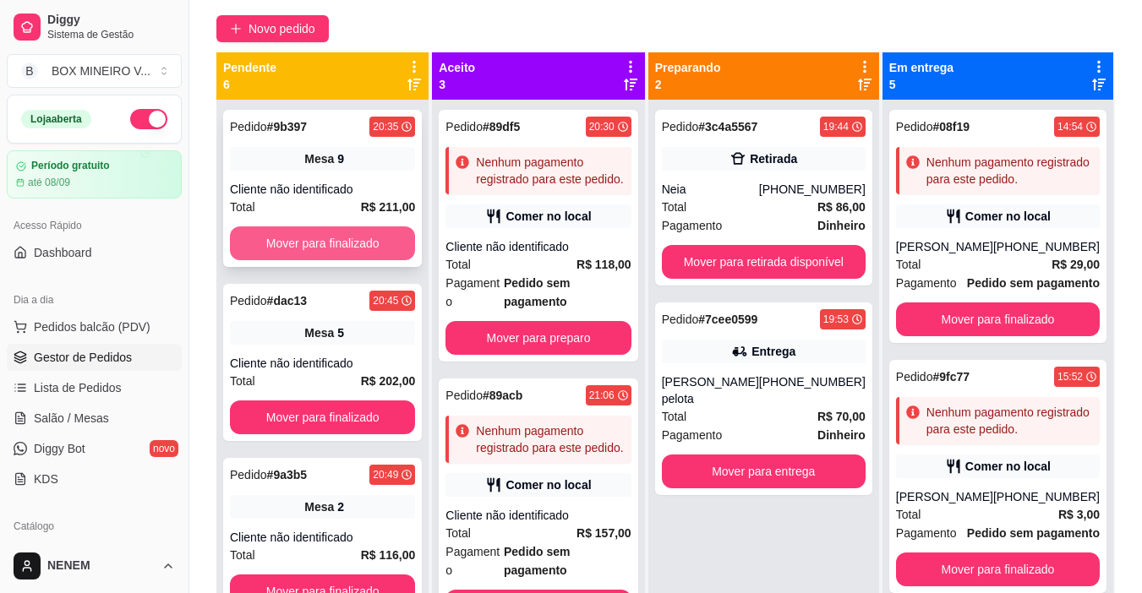
scroll to position [607, 0]
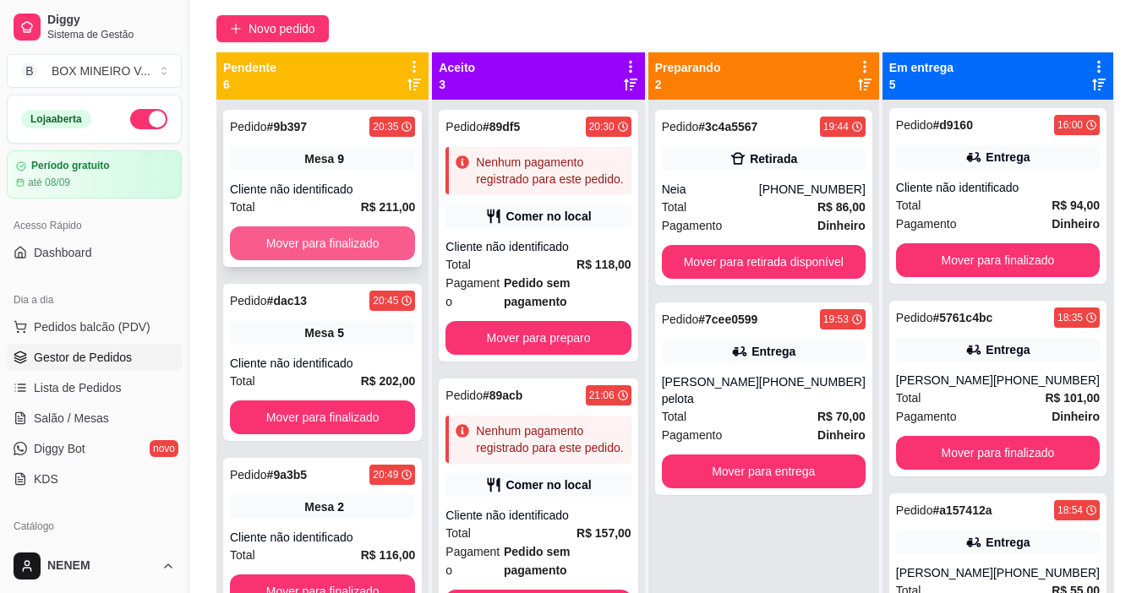
click at [358, 234] on button "Mover para finalizado" at bounding box center [322, 244] width 185 height 34
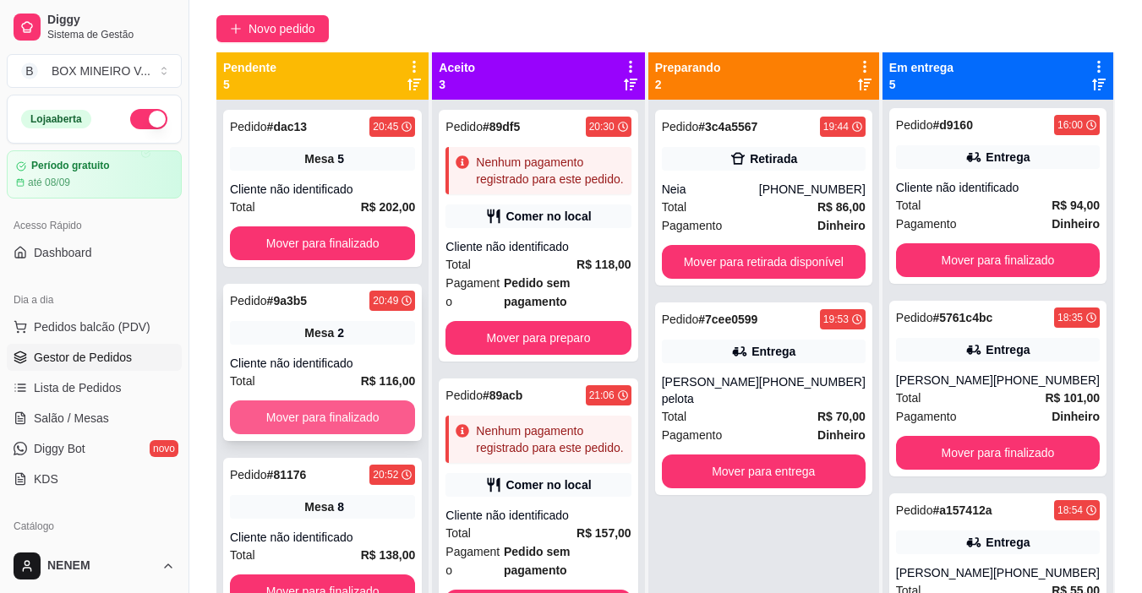
click at [291, 409] on button "Mover para finalizado" at bounding box center [322, 418] width 185 height 34
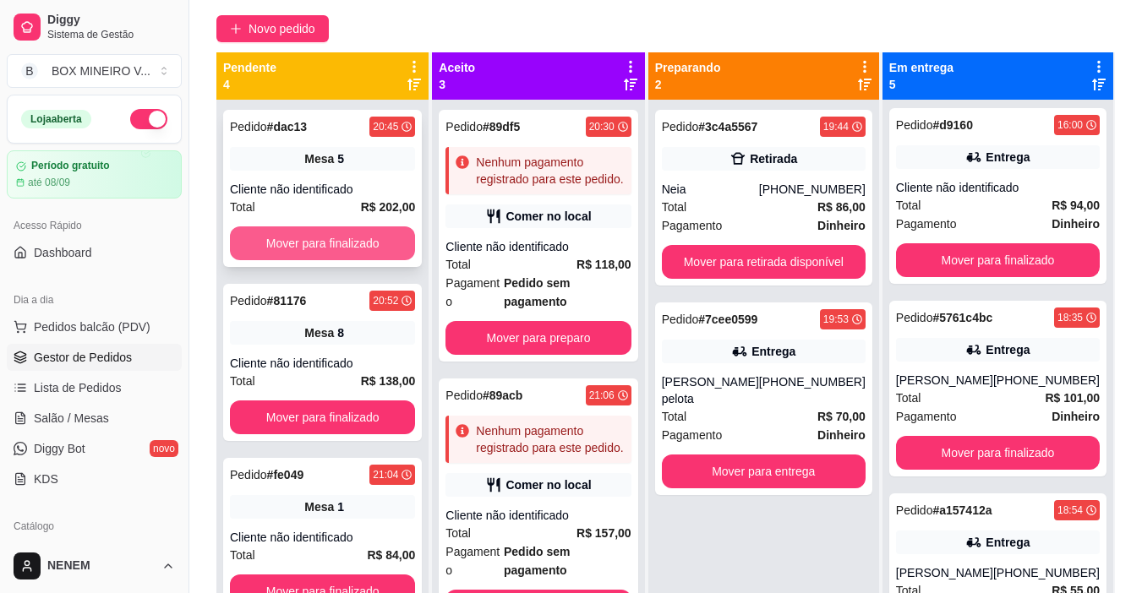
click at [310, 235] on button "Mover para finalizado" at bounding box center [322, 244] width 185 height 34
click at [310, 235] on button "Mover para finalizado" at bounding box center [322, 243] width 180 height 33
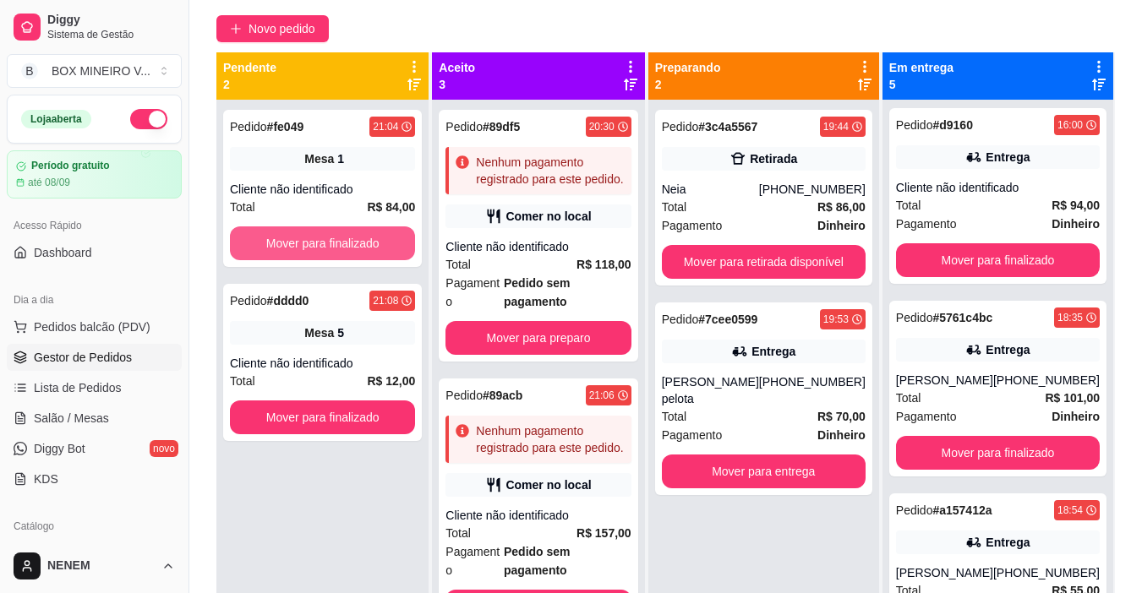
click at [310, 235] on button "Mover para finalizado" at bounding box center [322, 244] width 185 height 34
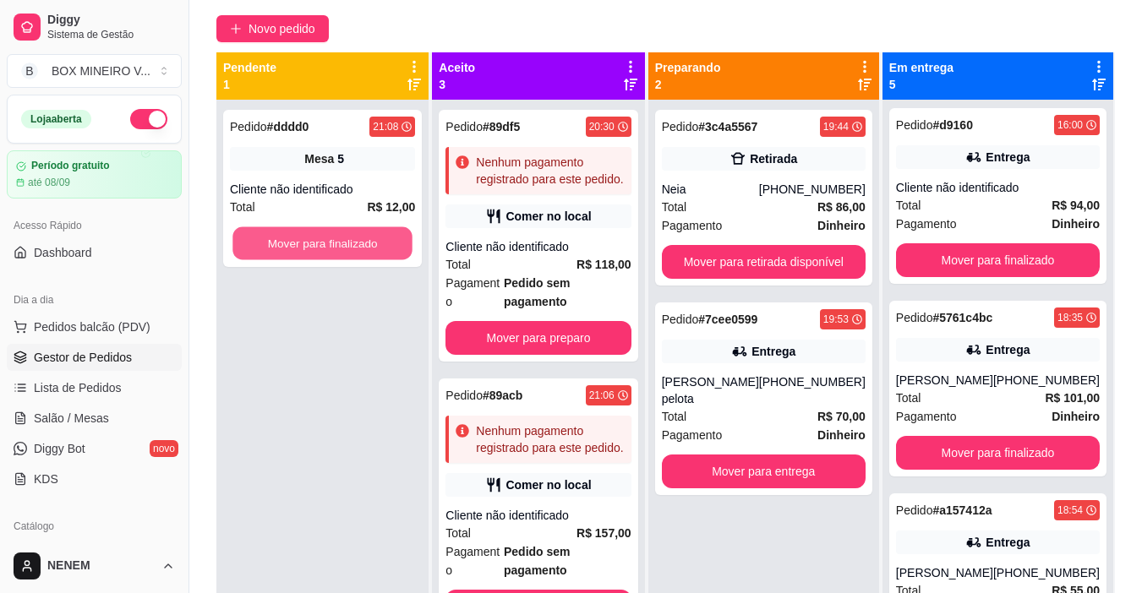
click at [310, 235] on button "Mover para finalizado" at bounding box center [322, 243] width 180 height 33
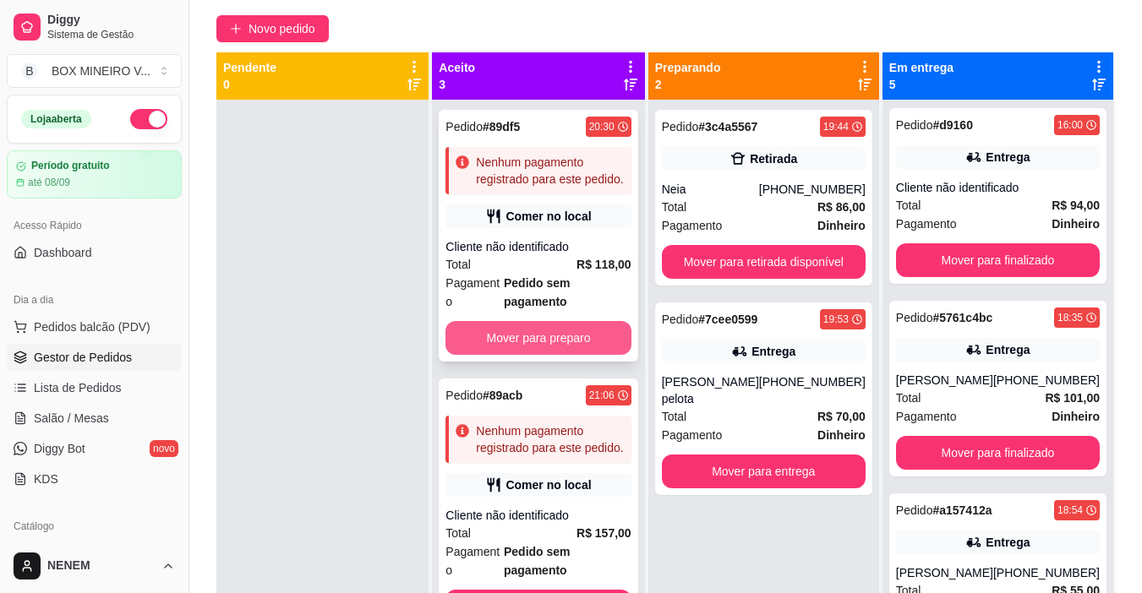
click at [478, 355] on button "Mover para preparo" at bounding box center [537, 338] width 185 height 34
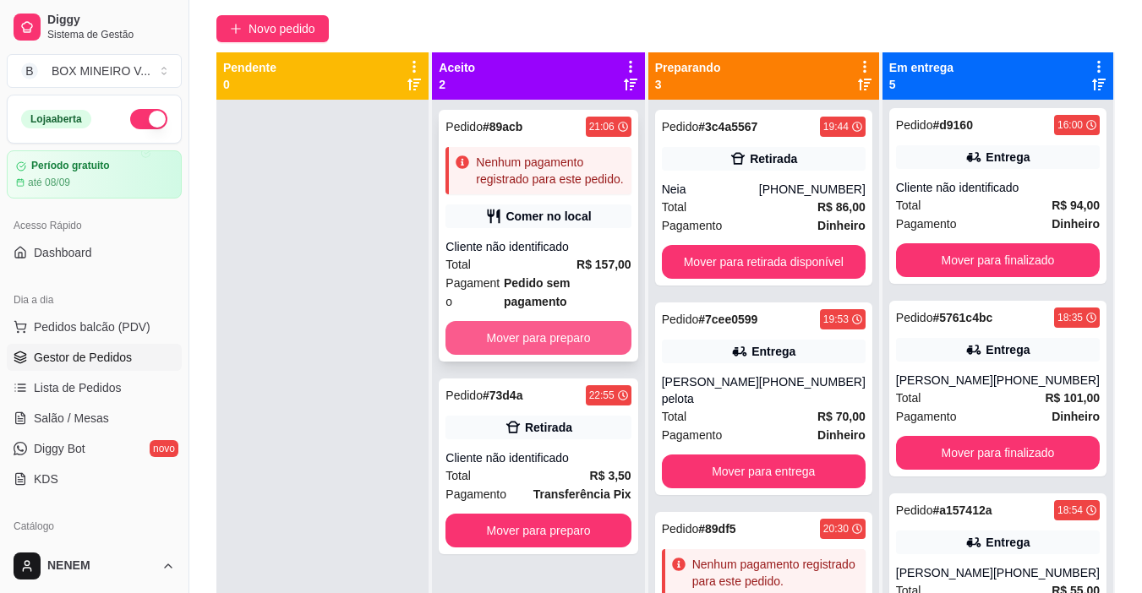
click at [494, 321] on button "Mover para preparo" at bounding box center [537, 338] width 185 height 34
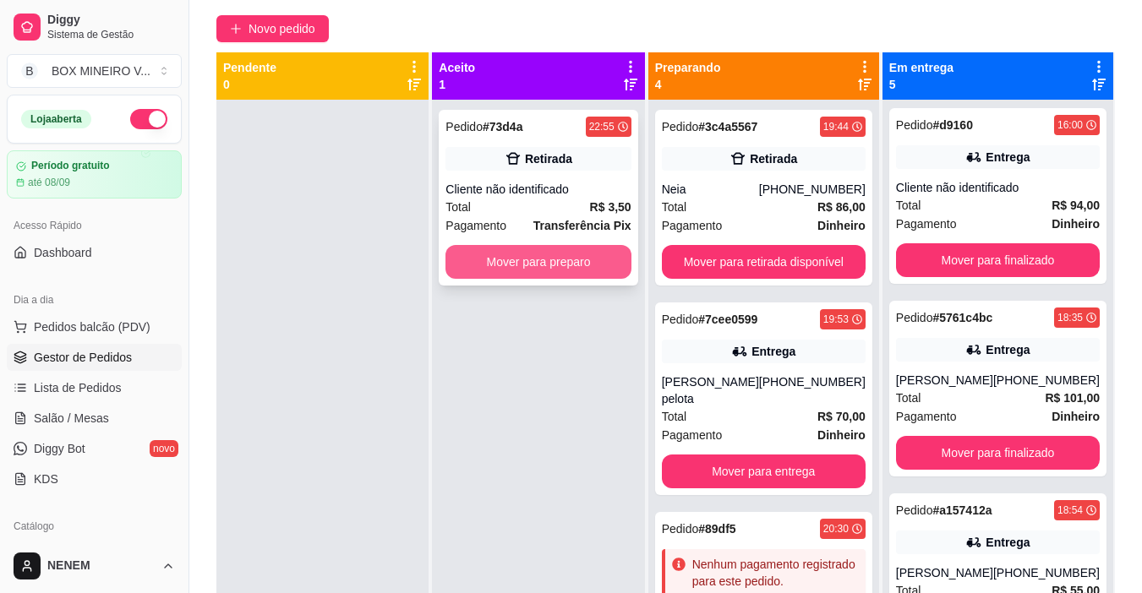
click at [538, 249] on button "Mover para preparo" at bounding box center [537, 262] width 185 height 34
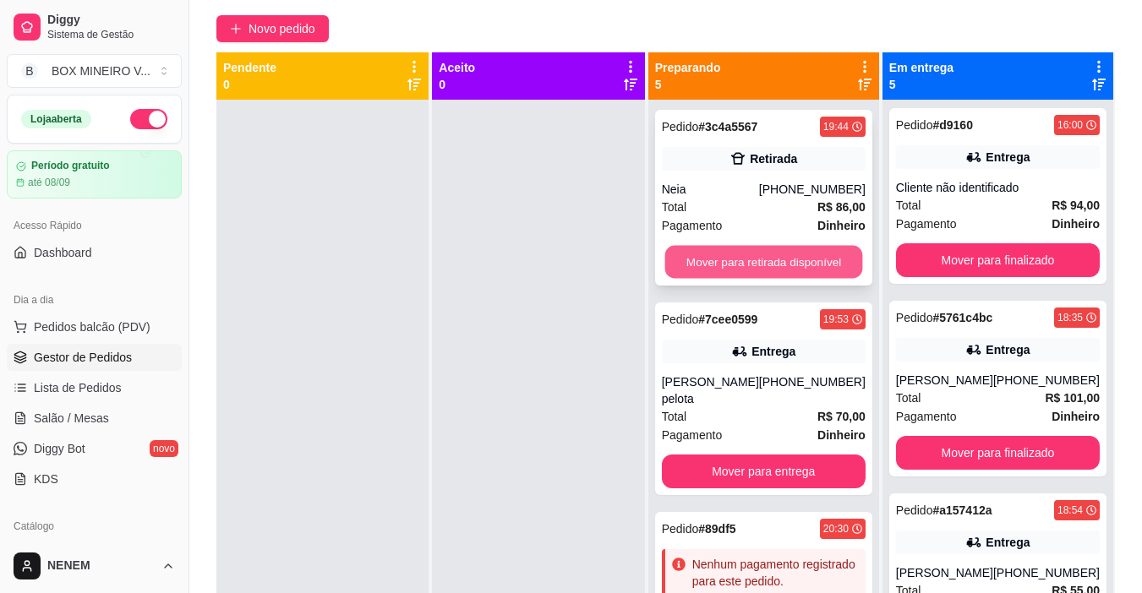
click at [708, 264] on button "Mover para retirada disponível" at bounding box center [763, 262] width 198 height 33
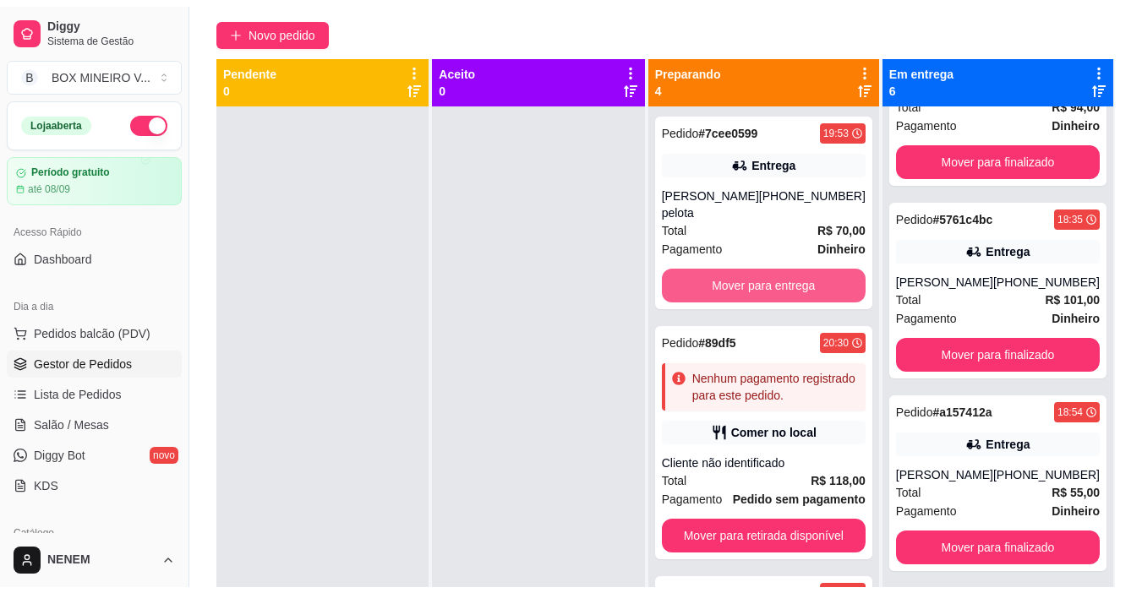
scroll to position [800, 0]
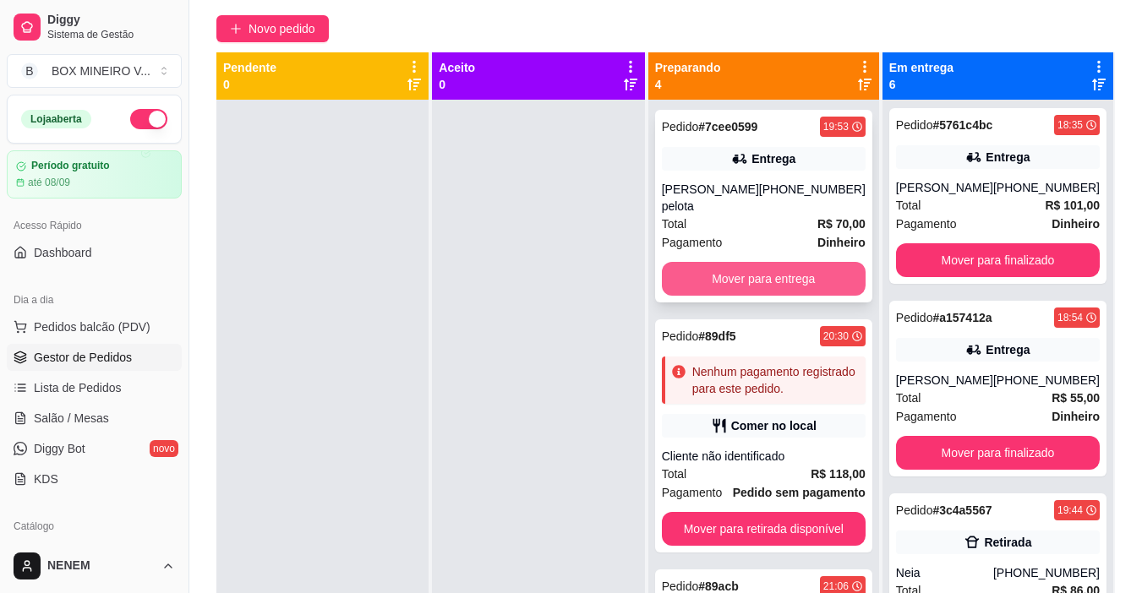
click at [708, 273] on button "Mover para entrega" at bounding box center [764, 279] width 204 height 34
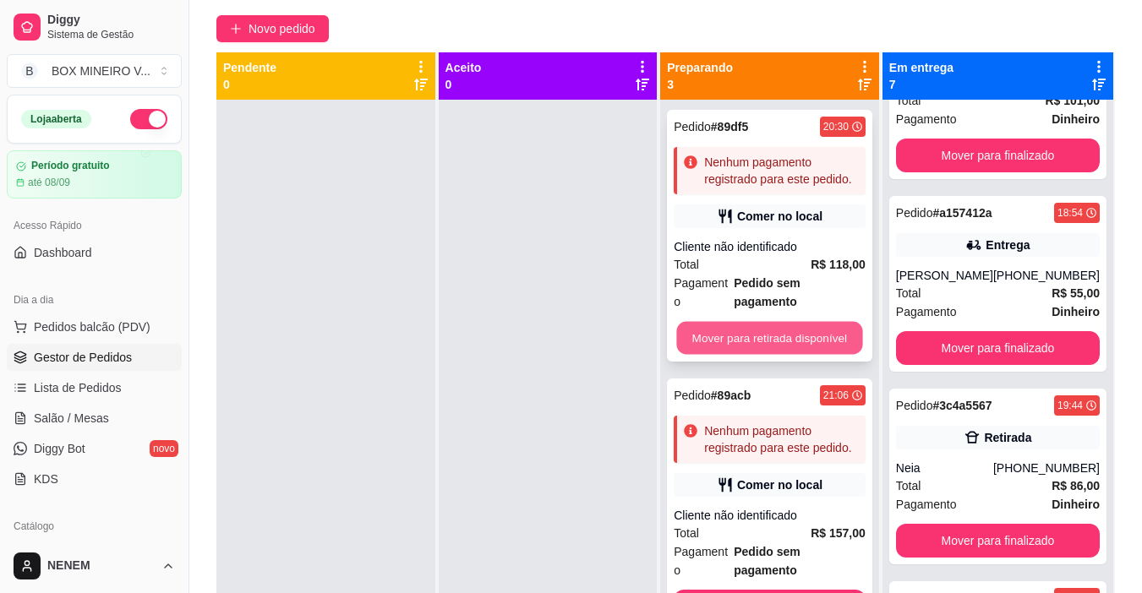
click at [702, 322] on button "Mover para retirada disponível" at bounding box center [770, 338] width 186 height 33
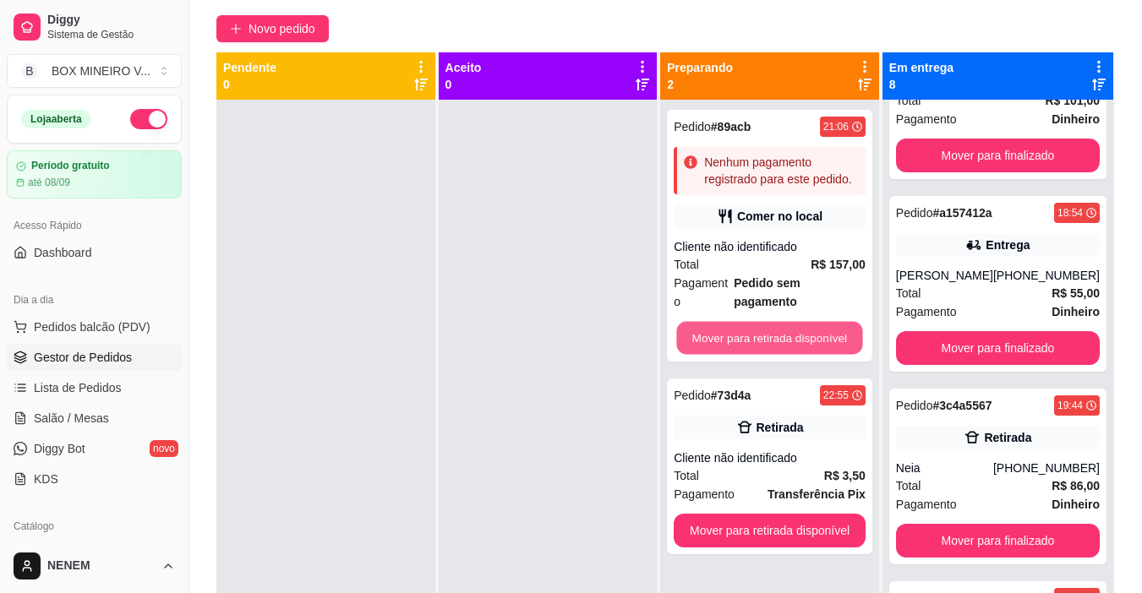
click at [702, 322] on button "Mover para retirada disponível" at bounding box center [770, 338] width 186 height 33
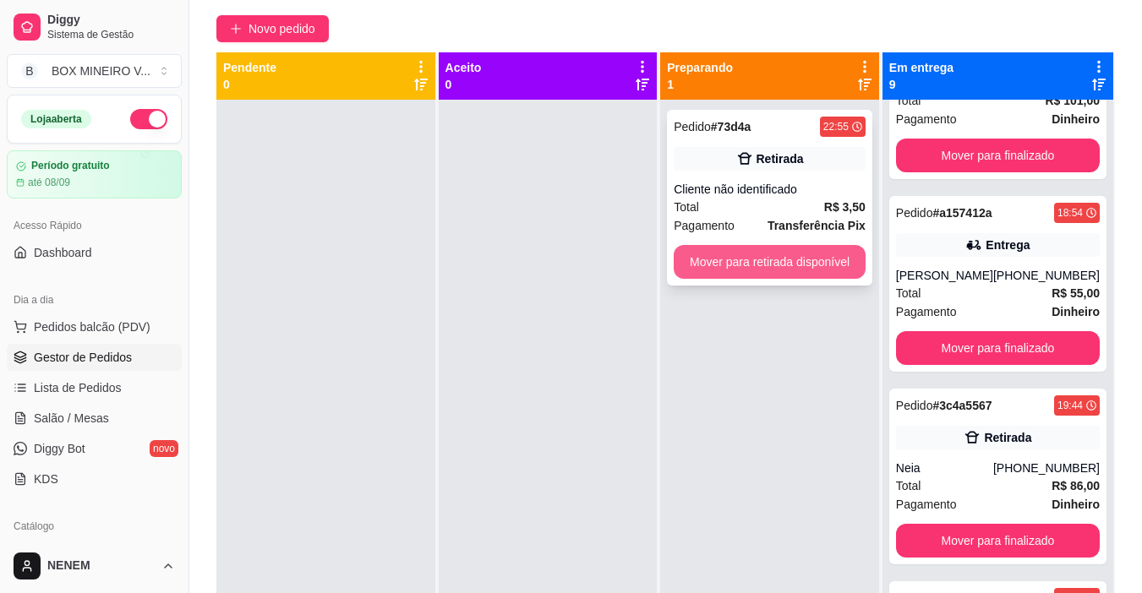
click at [721, 265] on button "Mover para retirada disponível" at bounding box center [770, 262] width 192 height 34
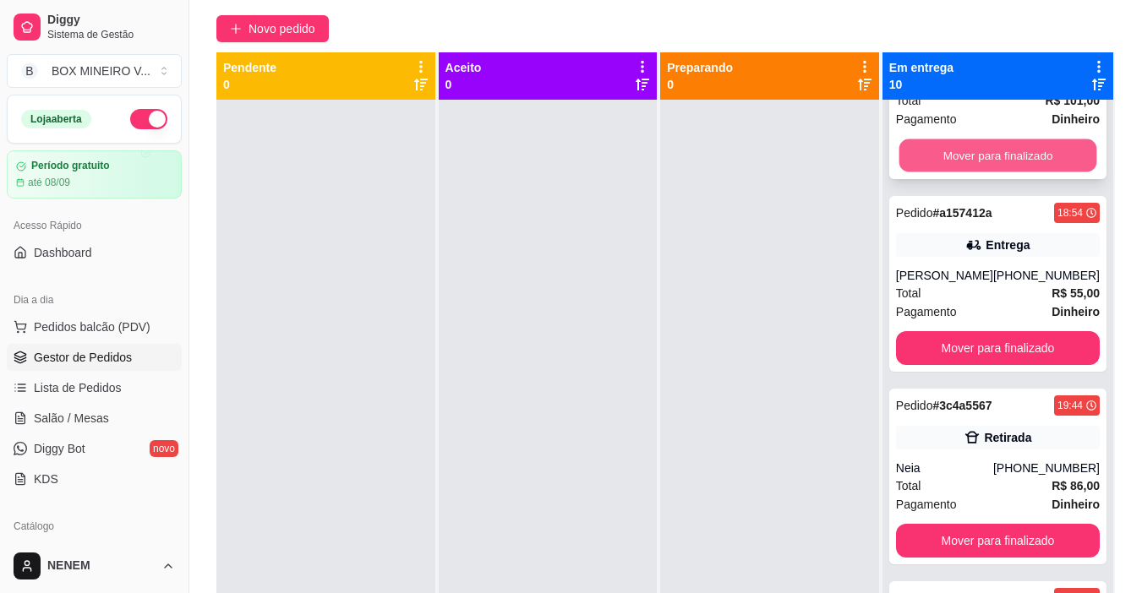
click at [928, 172] on button "Mover para finalizado" at bounding box center [997, 155] width 198 height 33
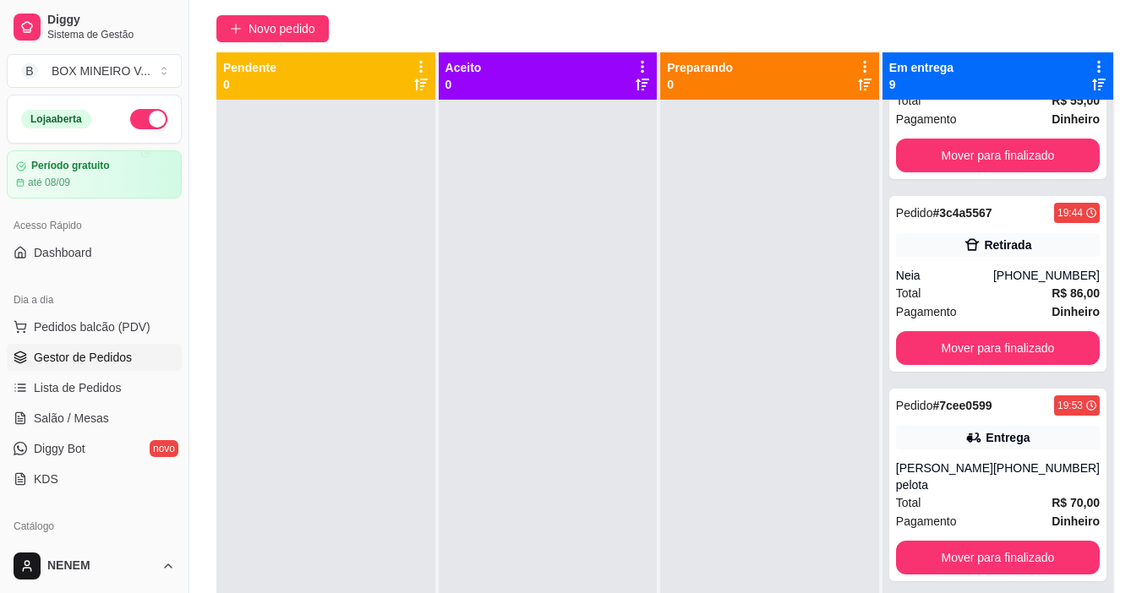
scroll to position [573, 0]
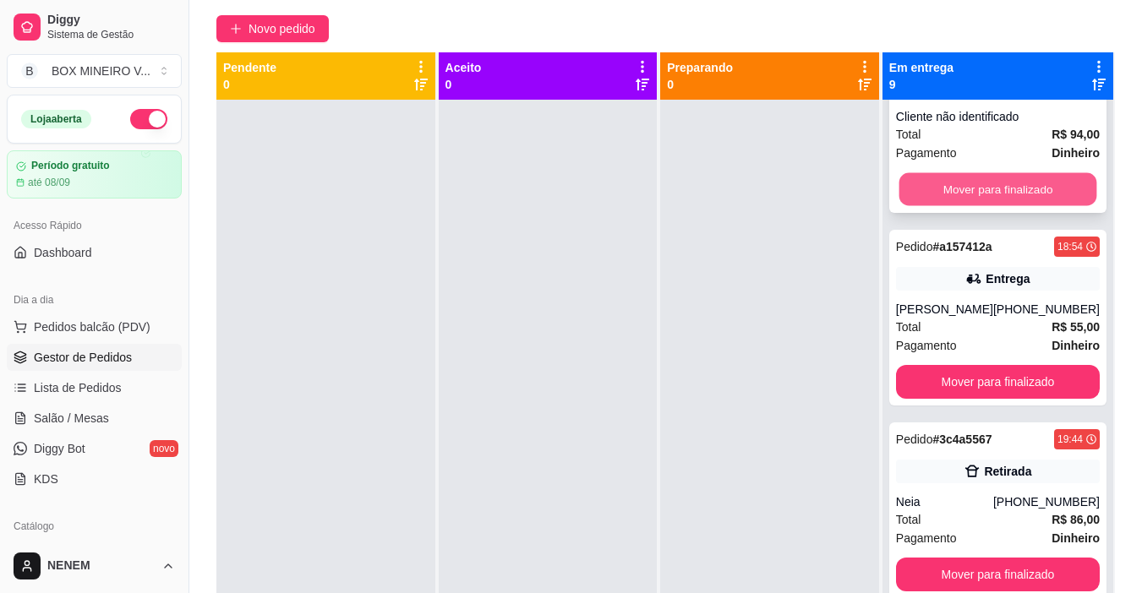
click at [931, 206] on button "Mover para finalizado" at bounding box center [997, 189] width 198 height 33
click at [931, 206] on button "Mover para finalizado" at bounding box center [998, 189] width 204 height 34
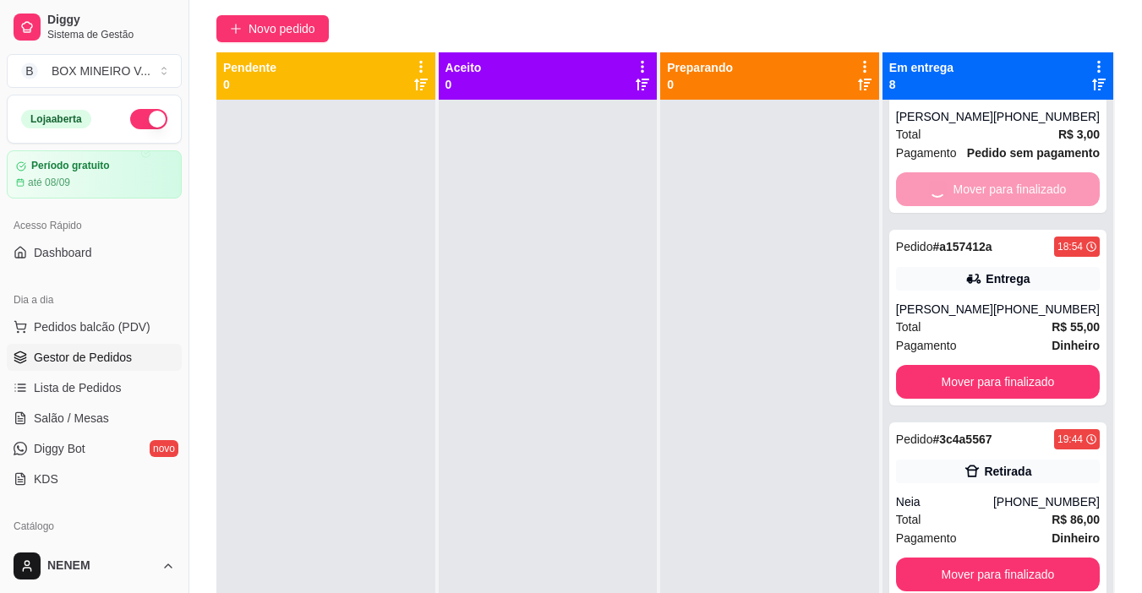
scroll to position [95, 0]
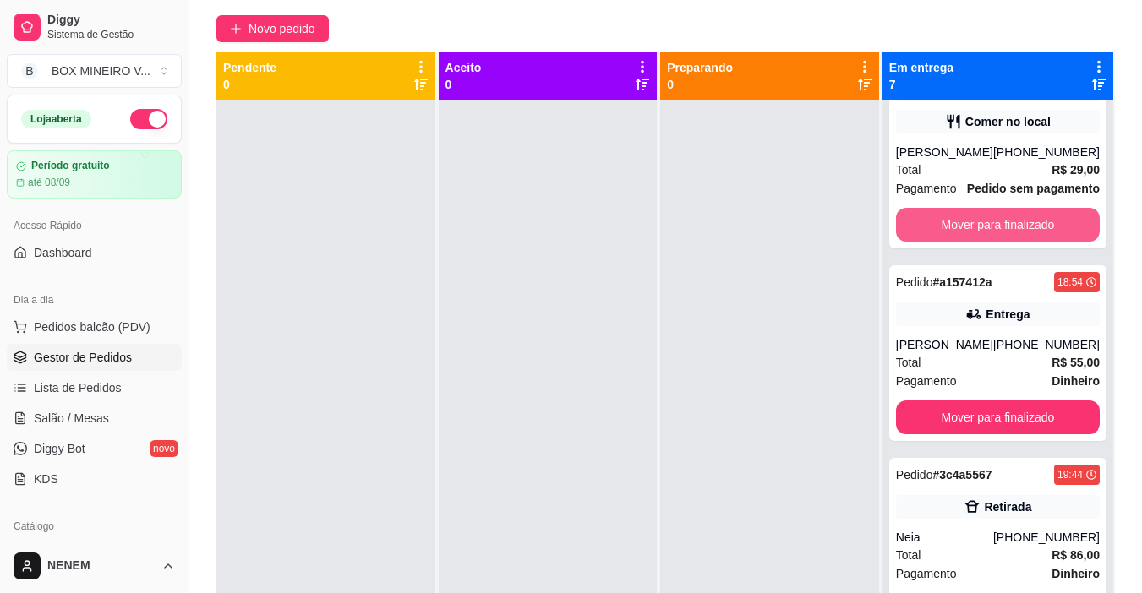
click at [931, 242] on button "Mover para finalizado" at bounding box center [998, 225] width 204 height 34
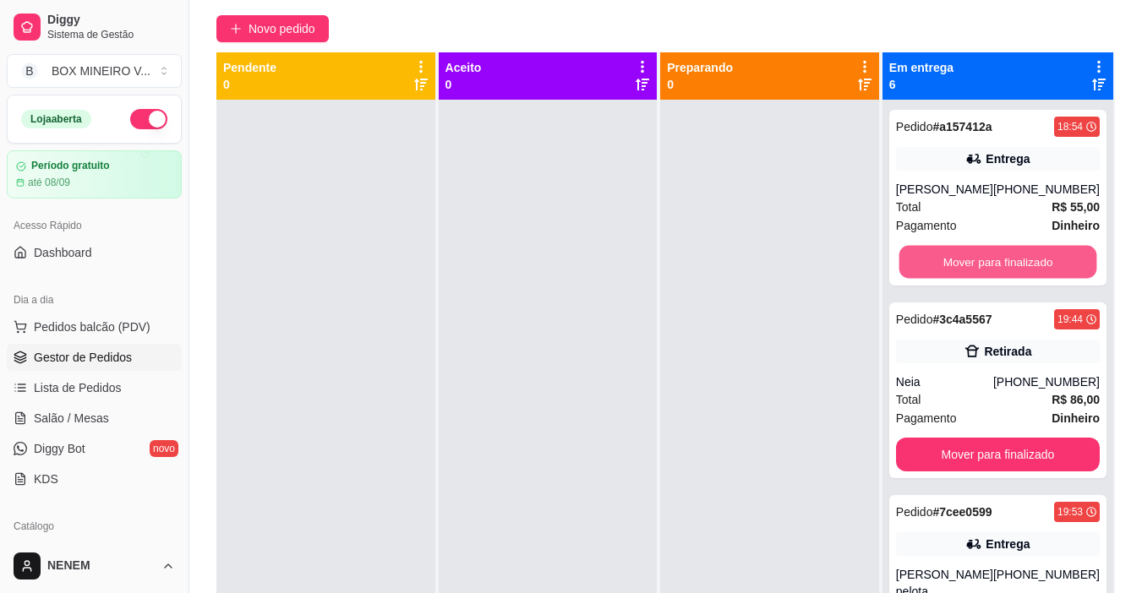
click at [931, 258] on button "Mover para finalizado" at bounding box center [997, 262] width 198 height 33
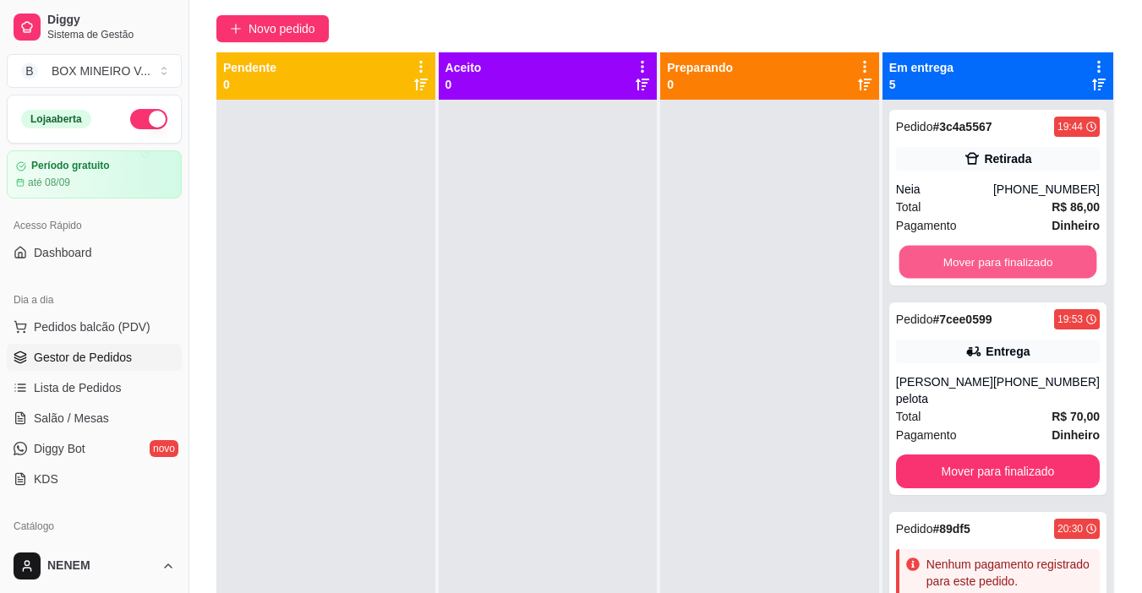
click at [931, 258] on button "Mover para finalizado" at bounding box center [997, 262] width 198 height 33
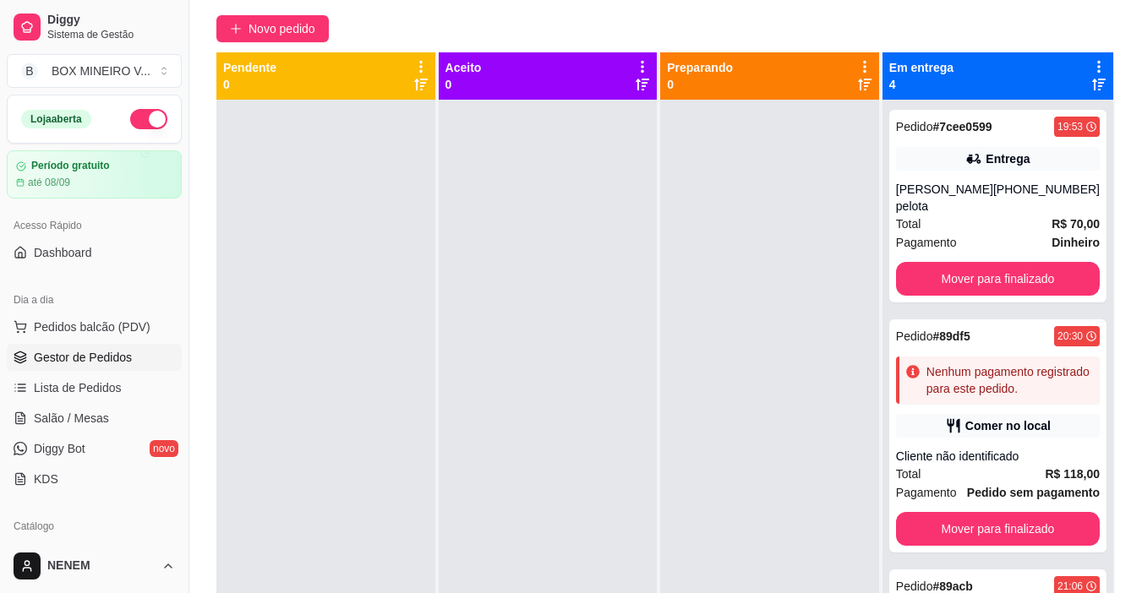
click at [931, 258] on div "Pedido # 7cee0599 19:53 Entrega [PERSON_NAME] pelota [PHONE_NUMBER] Total R$ 70…" at bounding box center [997, 206] width 217 height 193
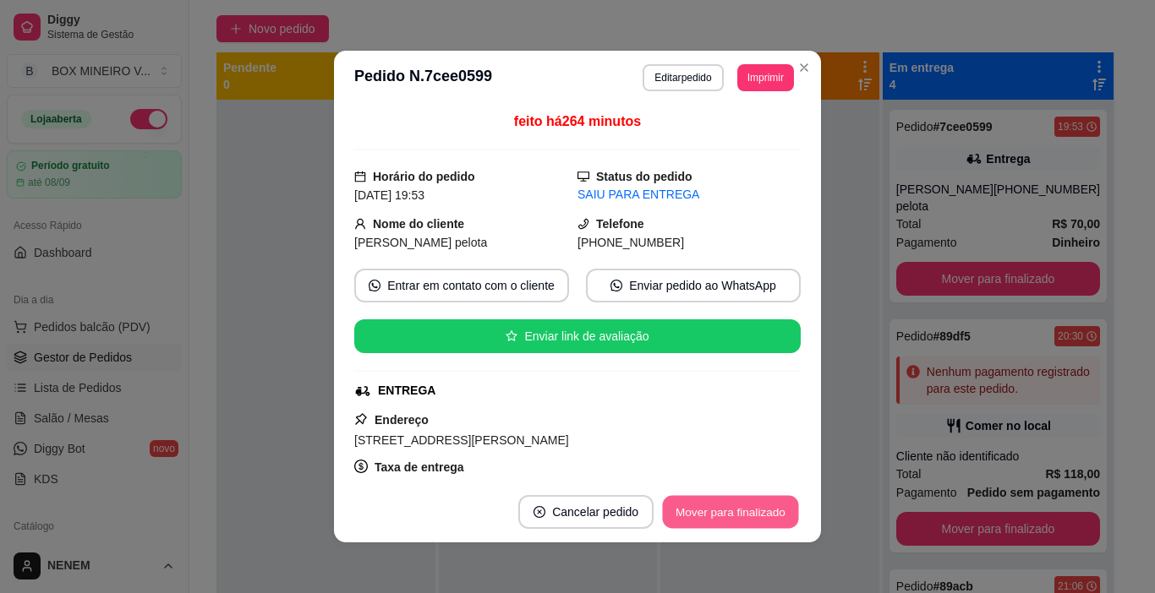
click at [713, 526] on button "Mover para finalizado" at bounding box center [731, 512] width 136 height 33
click at [713, 526] on div "Mover para finalizado" at bounding box center [718, 512] width 164 height 34
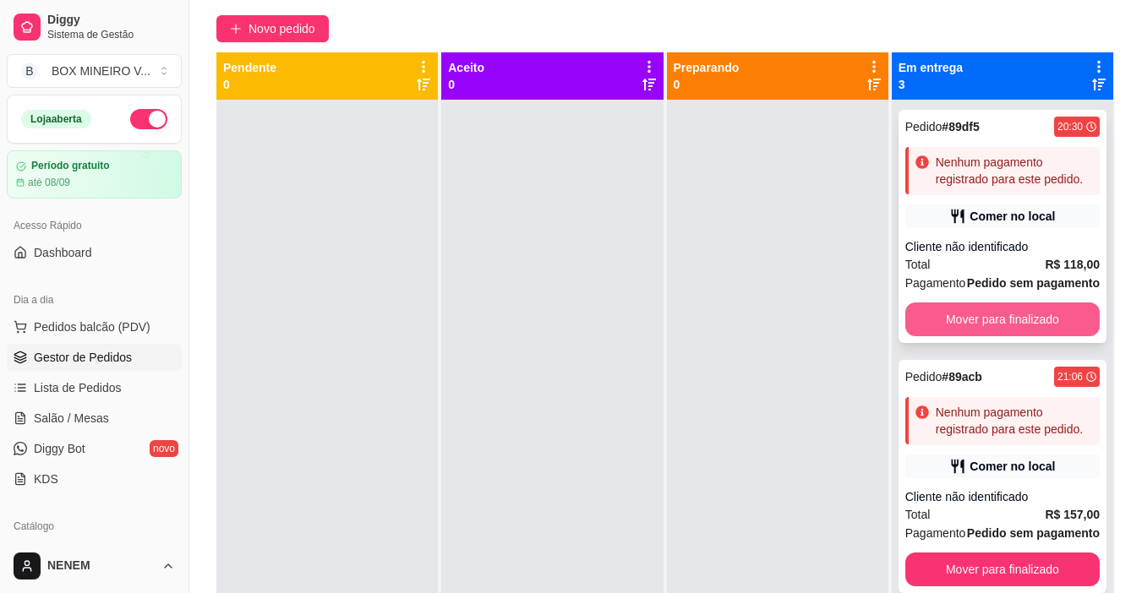
click at [985, 336] on button "Mover para finalizado" at bounding box center [1002, 320] width 194 height 34
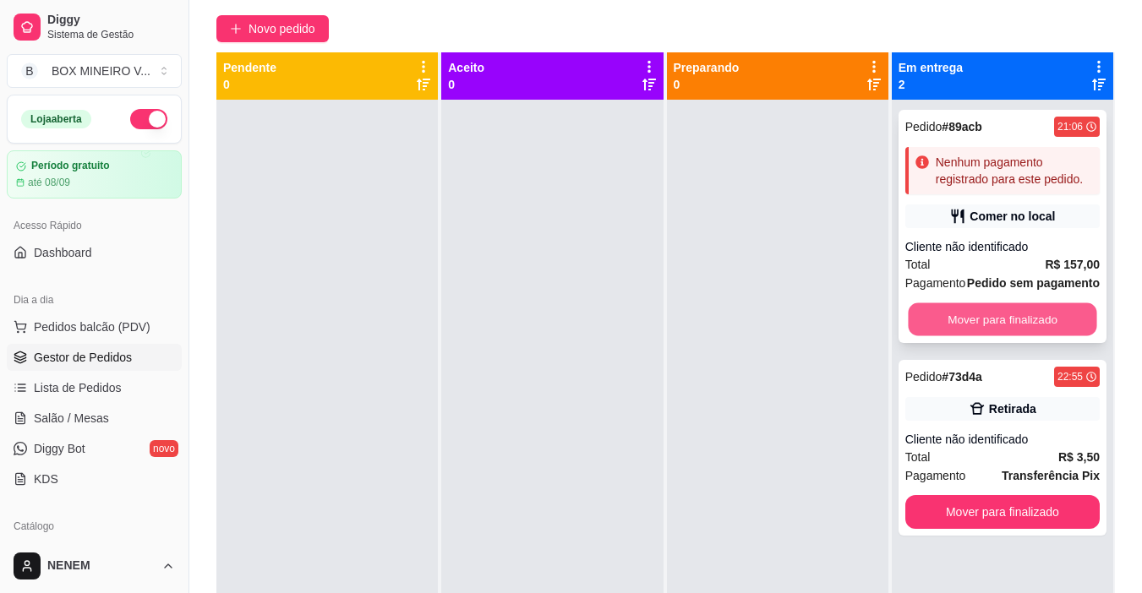
click at [985, 330] on button "Mover para finalizado" at bounding box center [1002, 319] width 188 height 33
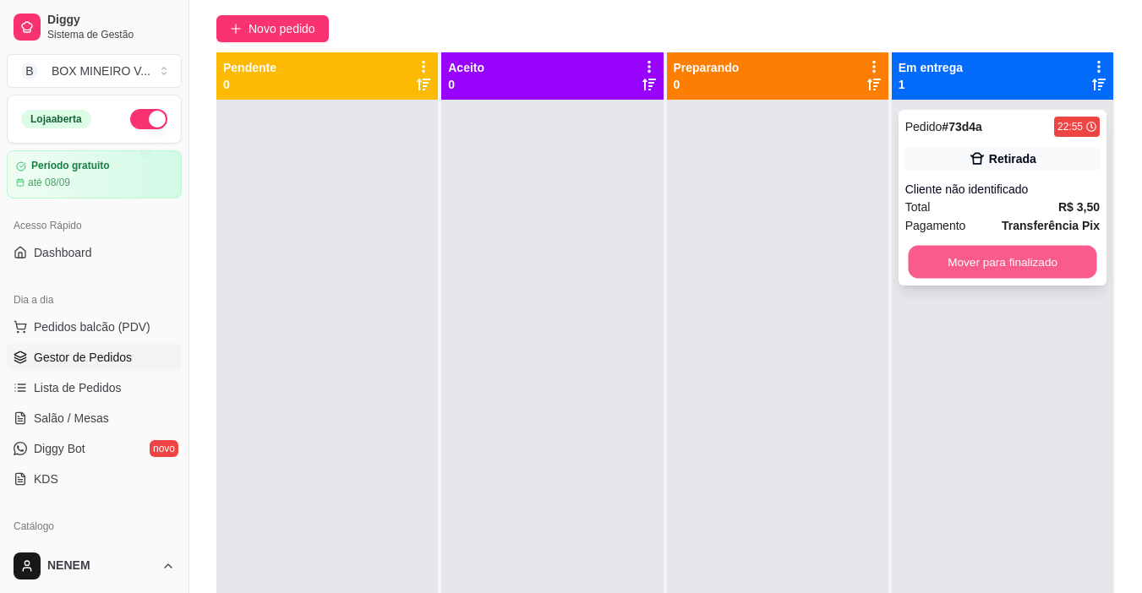
click at [1003, 272] on button "Mover para finalizado" at bounding box center [1002, 262] width 188 height 33
